Goal: Find specific page/section: Find specific page/section

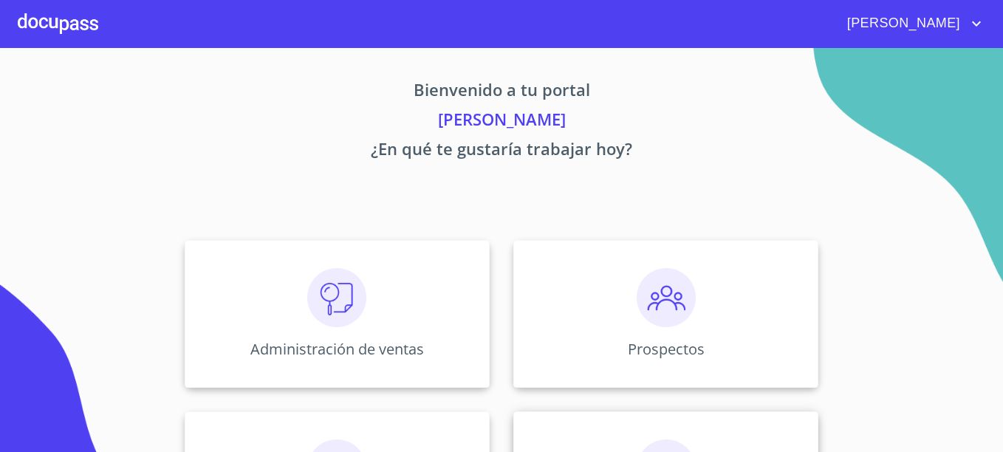
scroll to position [290, 0]
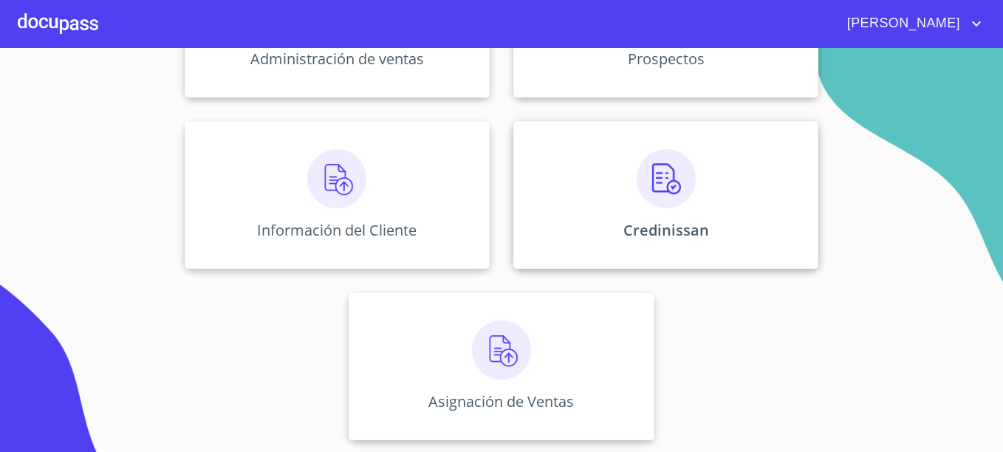
click at [673, 188] on img at bounding box center [665, 178] width 59 height 59
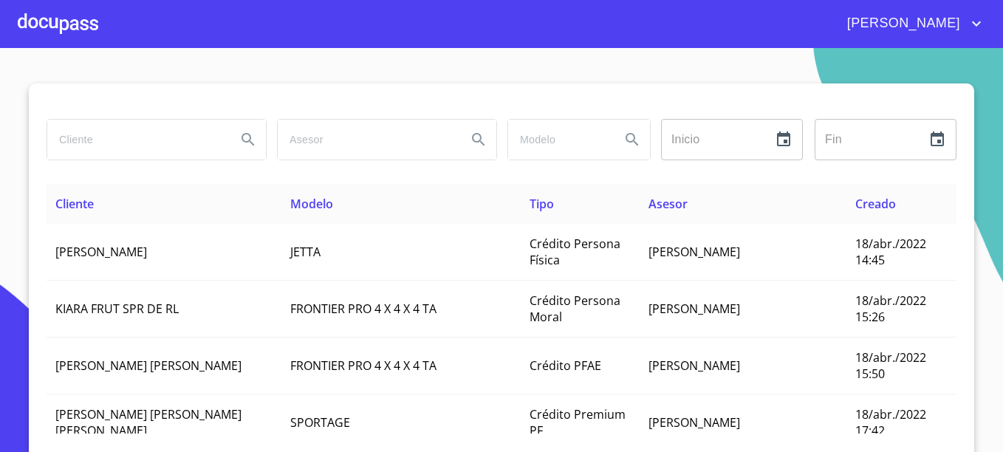
click at [128, 140] on input "search" at bounding box center [135, 140] width 177 height 40
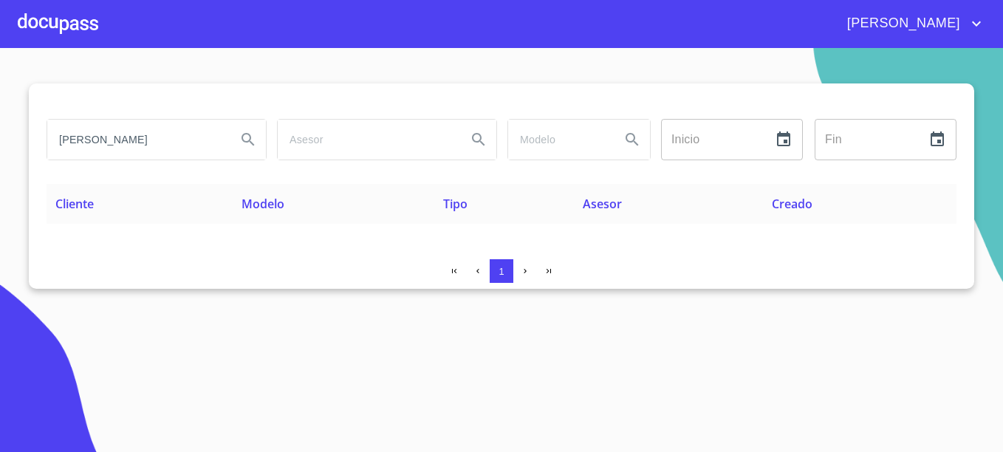
type input "[PERSON_NAME]"
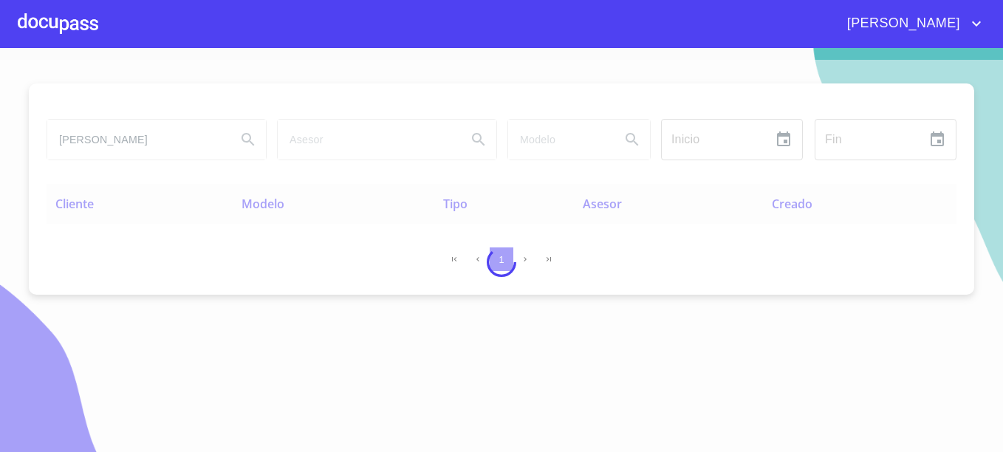
click at [678, 349] on div at bounding box center [501, 262] width 1003 height 404
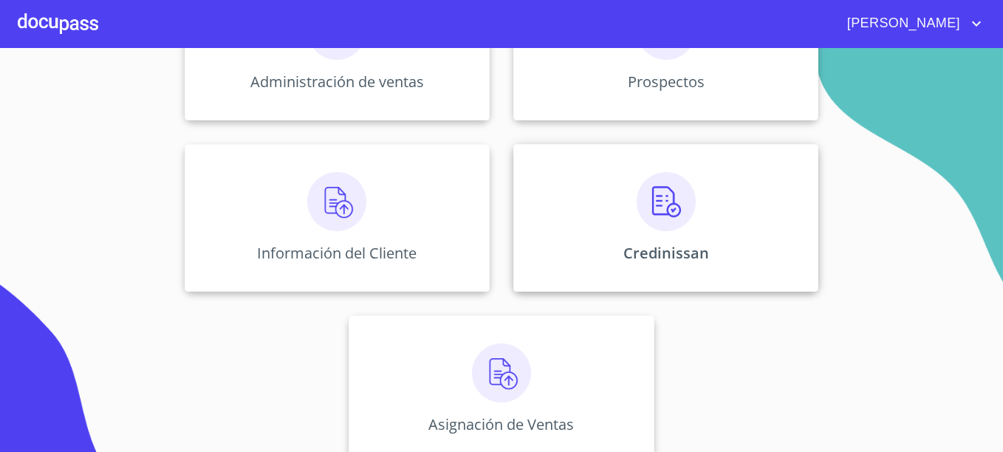
scroll to position [290, 0]
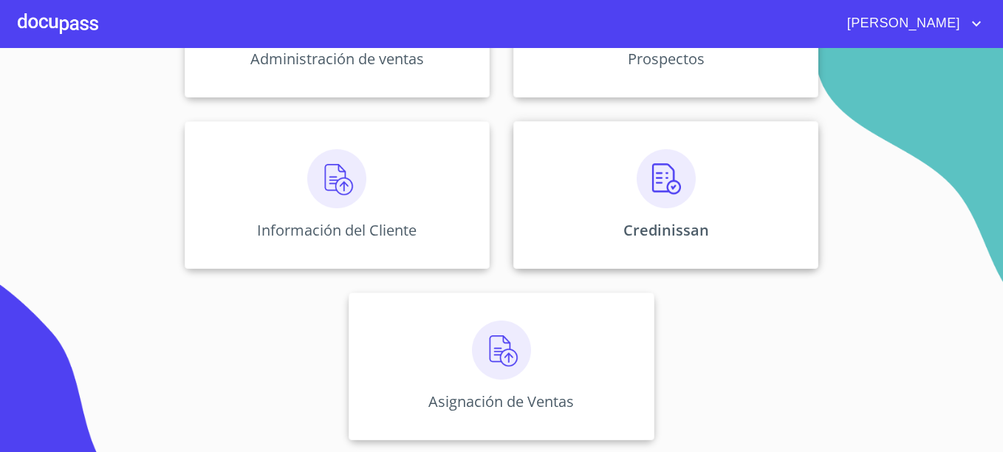
click at [687, 173] on img at bounding box center [665, 178] width 59 height 59
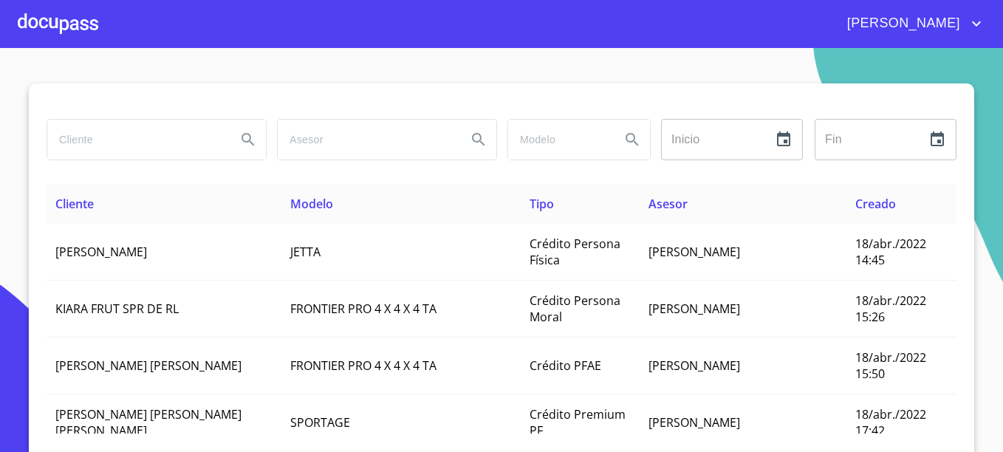
click at [76, 131] on input "search" at bounding box center [135, 140] width 177 height 40
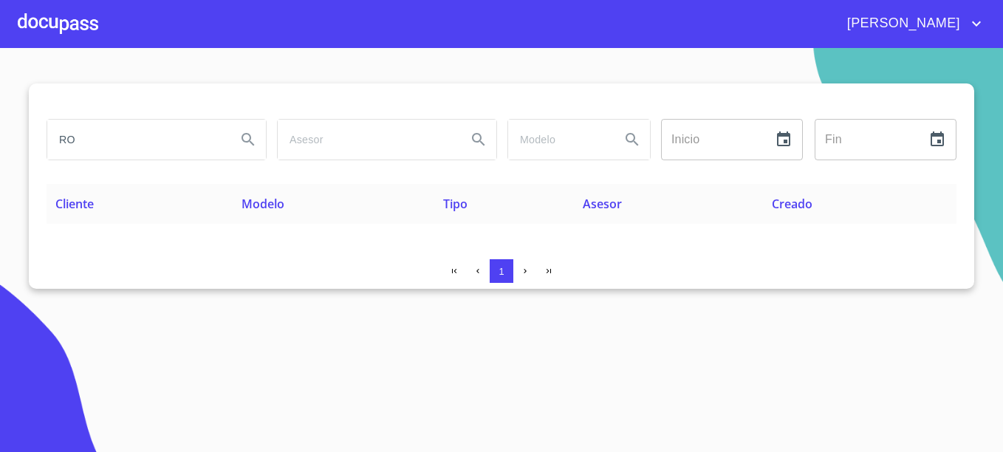
type input "R"
type input "r"
type input "[PERSON_NAME]"
